Goal: Task Accomplishment & Management: Use online tool/utility

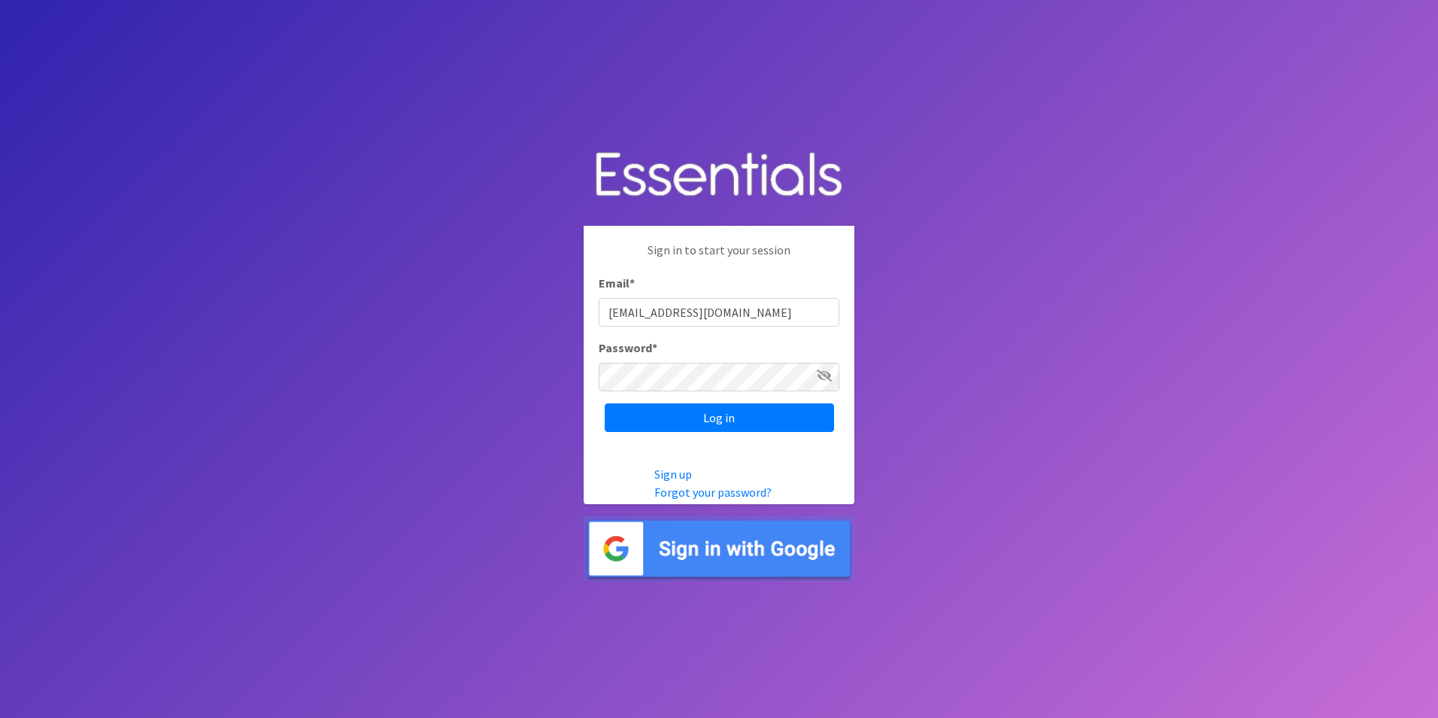
type input "[EMAIL_ADDRESS][DOMAIN_NAME]"
click at [605, 403] on input "Log in" at bounding box center [719, 417] width 229 height 29
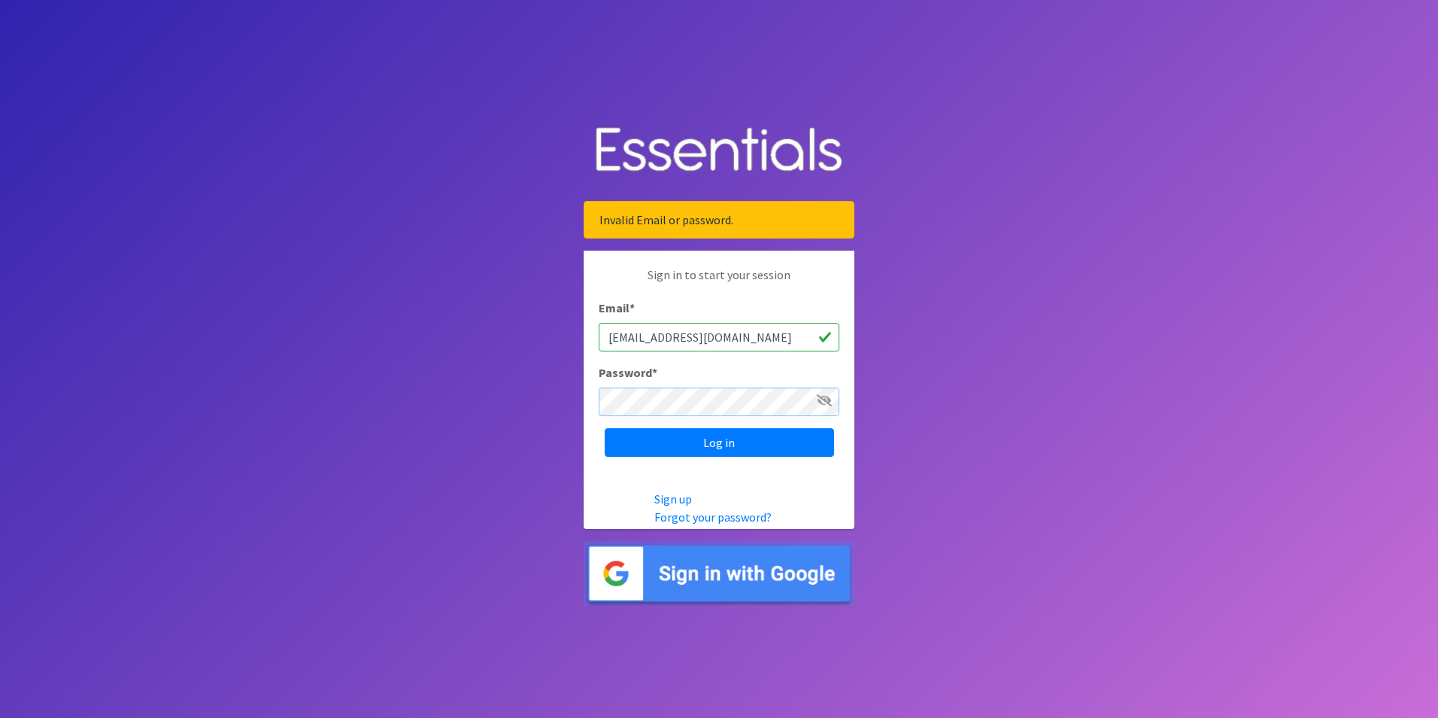
click at [605, 428] on input "Log in" at bounding box center [719, 442] width 229 height 29
click at [678, 437] on input "Log in" at bounding box center [719, 442] width 229 height 29
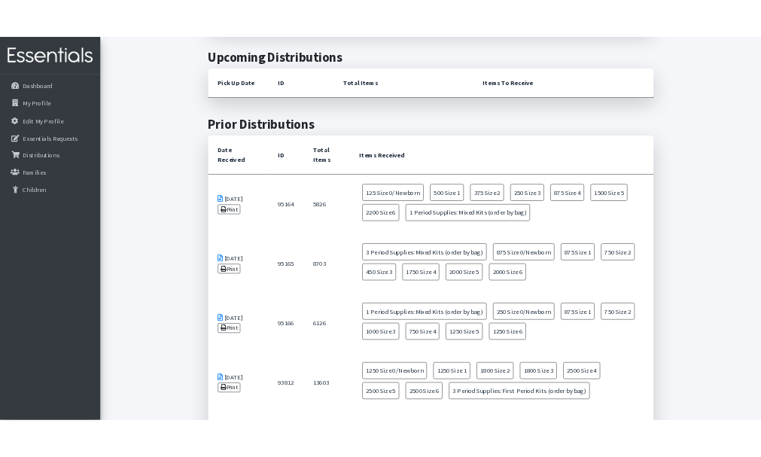
scroll to position [602, 0]
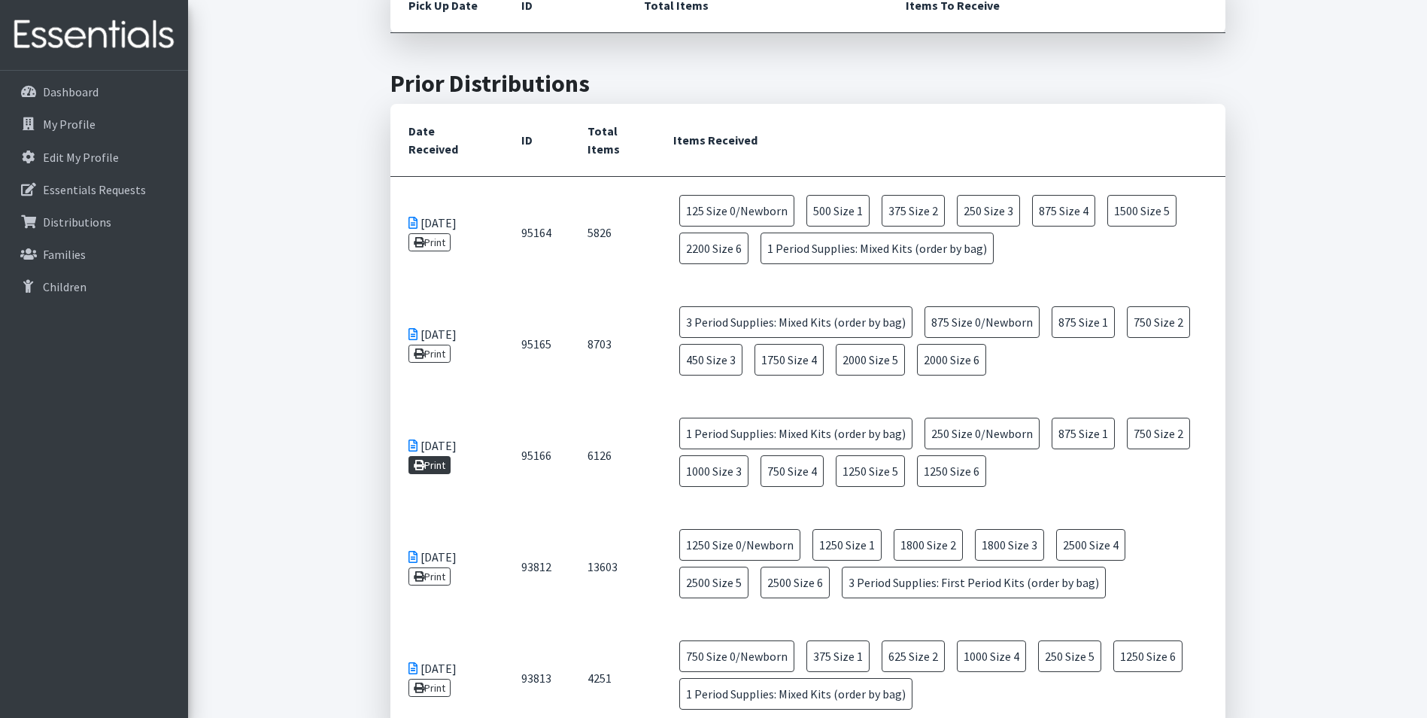
click at [436, 463] on link "Print" at bounding box center [429, 465] width 43 height 18
click at [442, 348] on link "Print" at bounding box center [429, 354] width 43 height 18
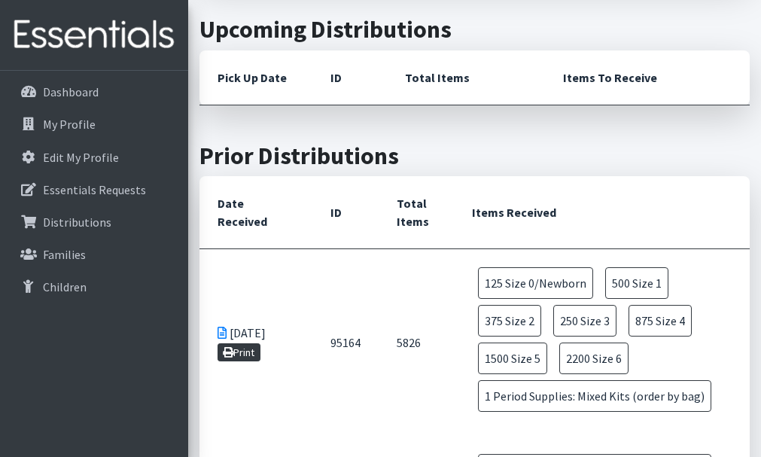
click at [247, 348] on link "Print" at bounding box center [238, 352] width 43 height 18
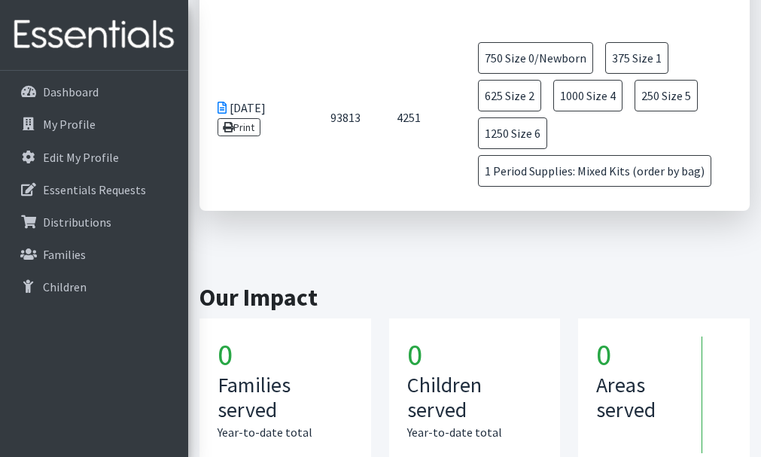
scroll to position [1505, 0]
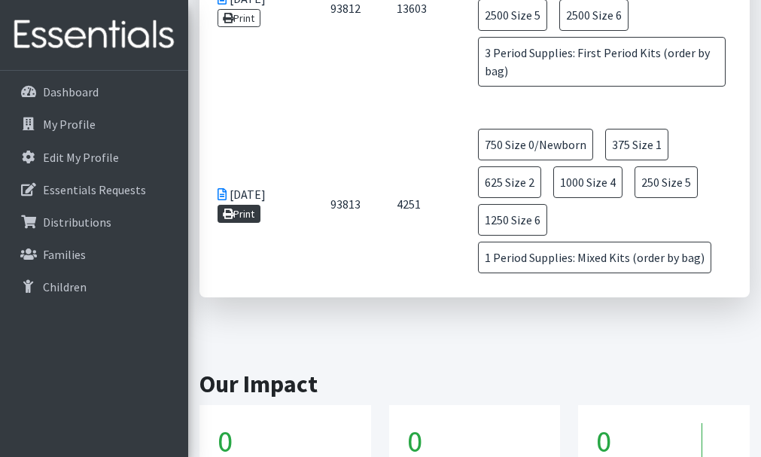
click at [240, 215] on link "Print" at bounding box center [238, 214] width 43 height 18
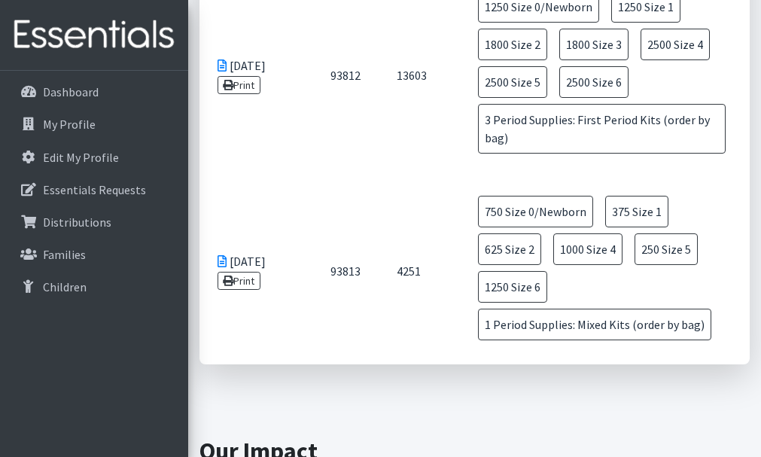
scroll to position [1354, 0]
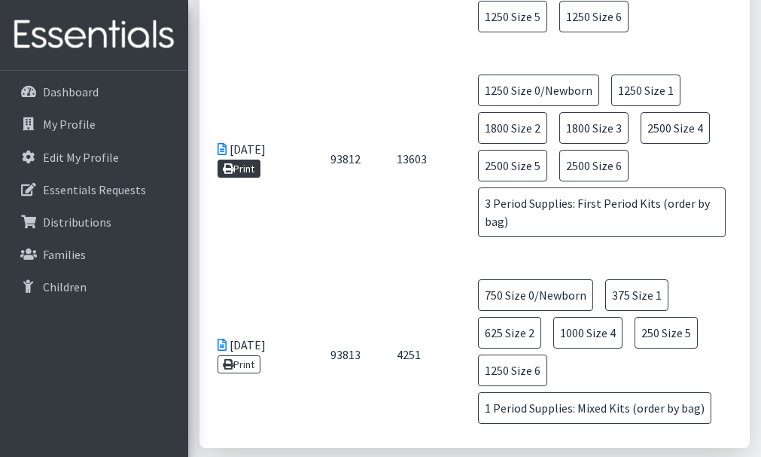
click at [241, 173] on link "Print" at bounding box center [238, 168] width 43 height 18
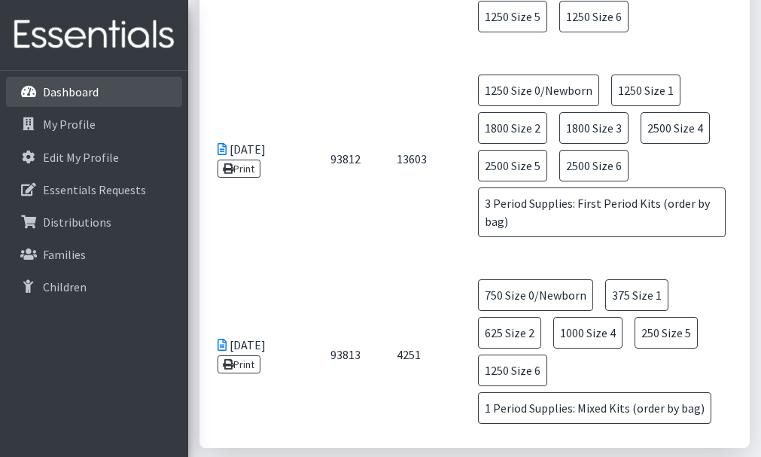
click at [91, 96] on p "Dashboard" at bounding box center [71, 91] width 56 height 15
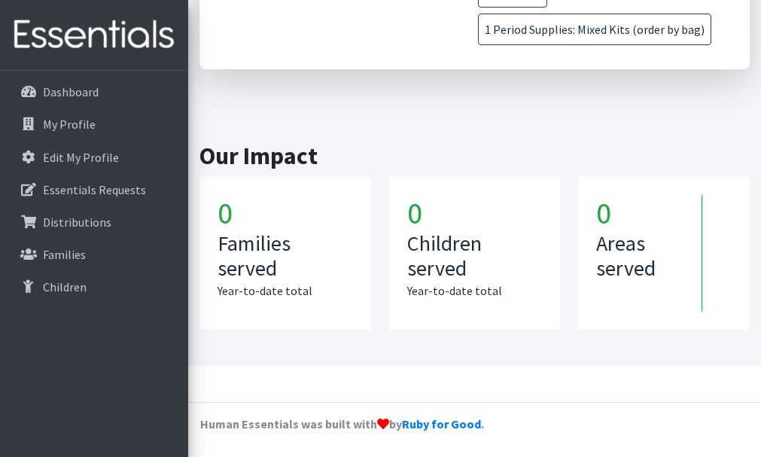
scroll to position [1684, 0]
